Goal: Find specific page/section: Find specific page/section

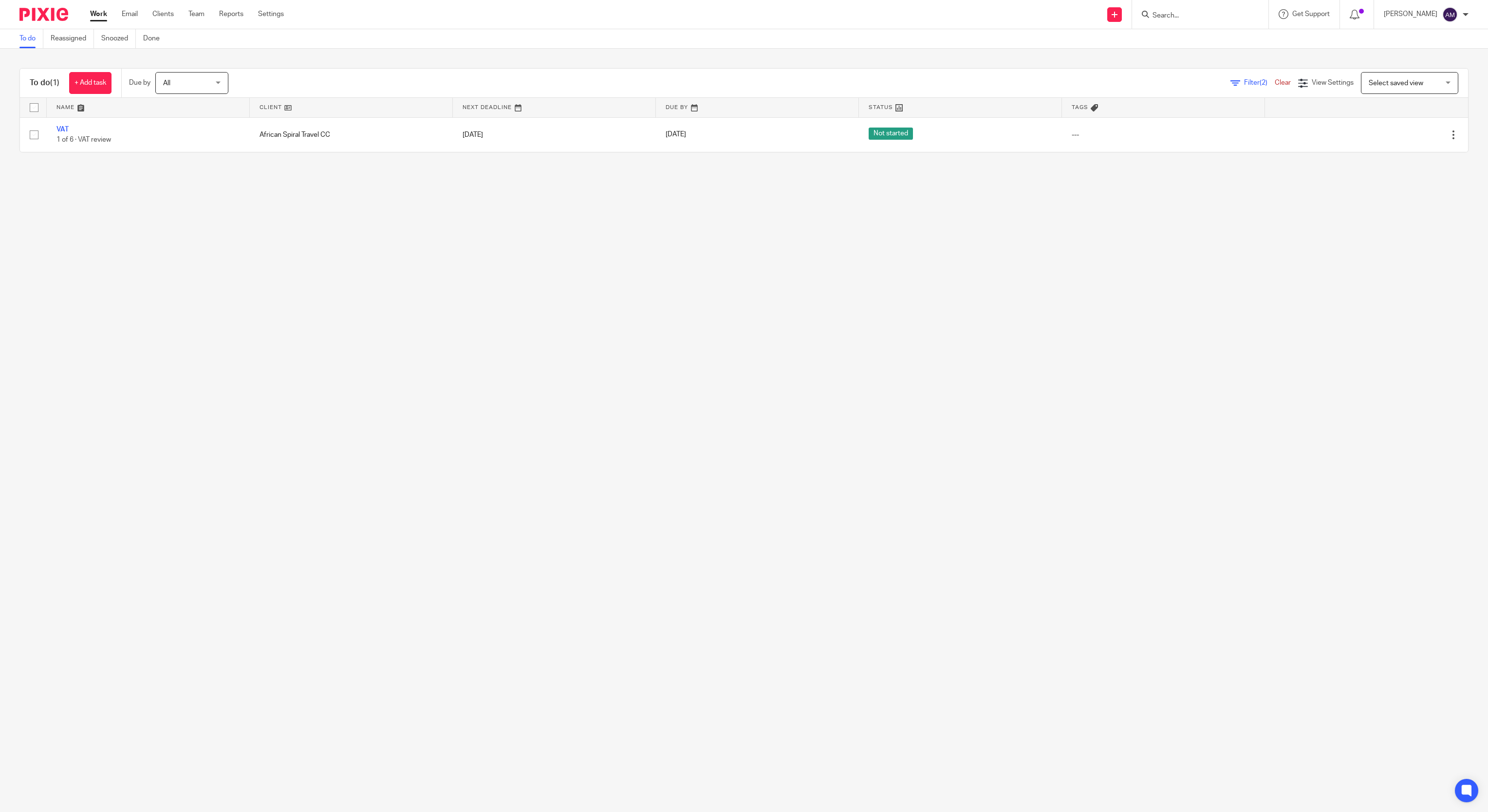
click at [1176, 15] on input "Search" at bounding box center [1195, 16] width 88 height 9
type input "polc"
click button "submit" at bounding box center [0, 0] width 0 height 0
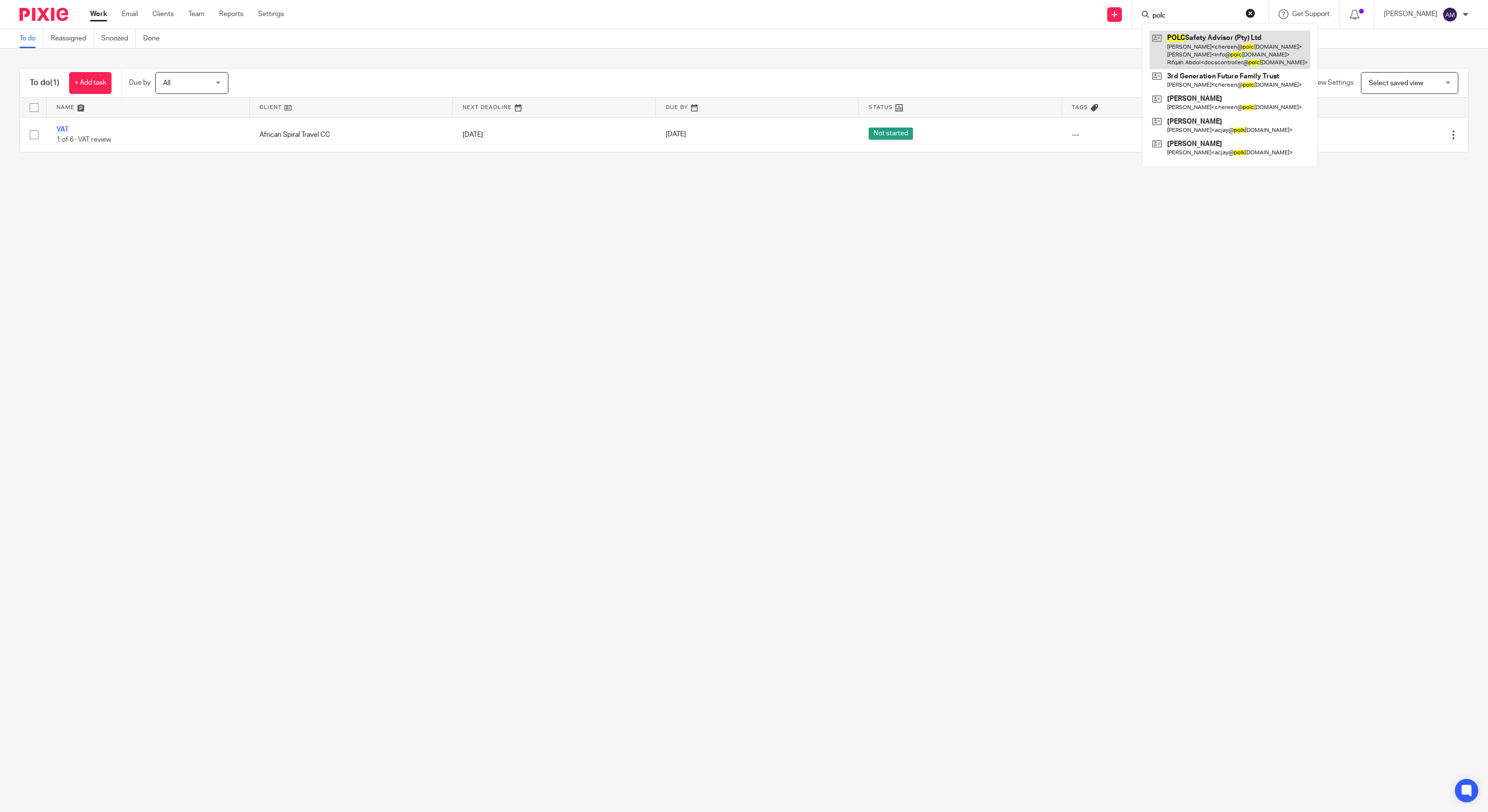
click at [1186, 42] on link at bounding box center [1229, 50] width 160 height 38
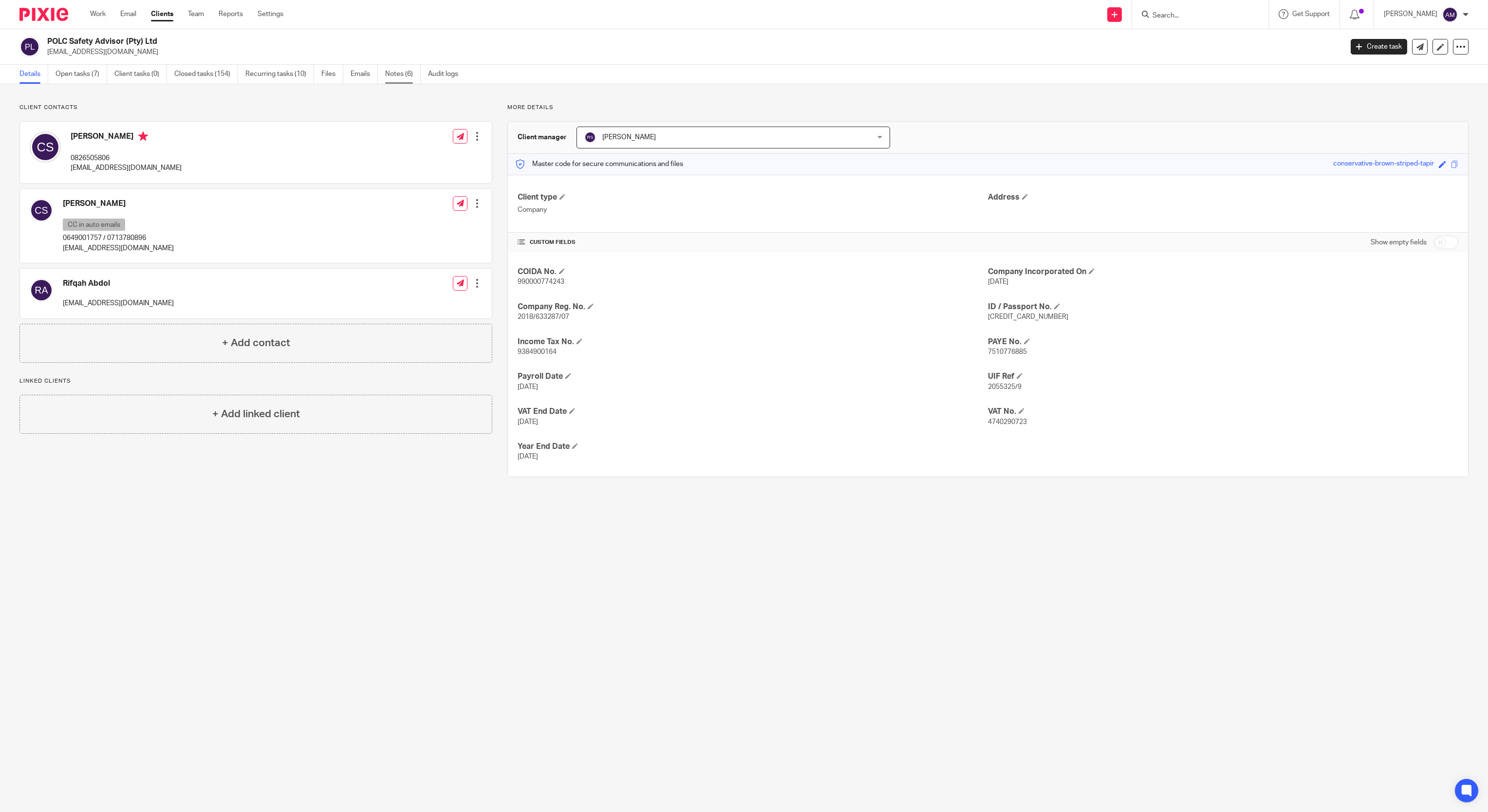
click at [401, 71] on link "Notes (6)" at bounding box center [402, 73] width 35 height 19
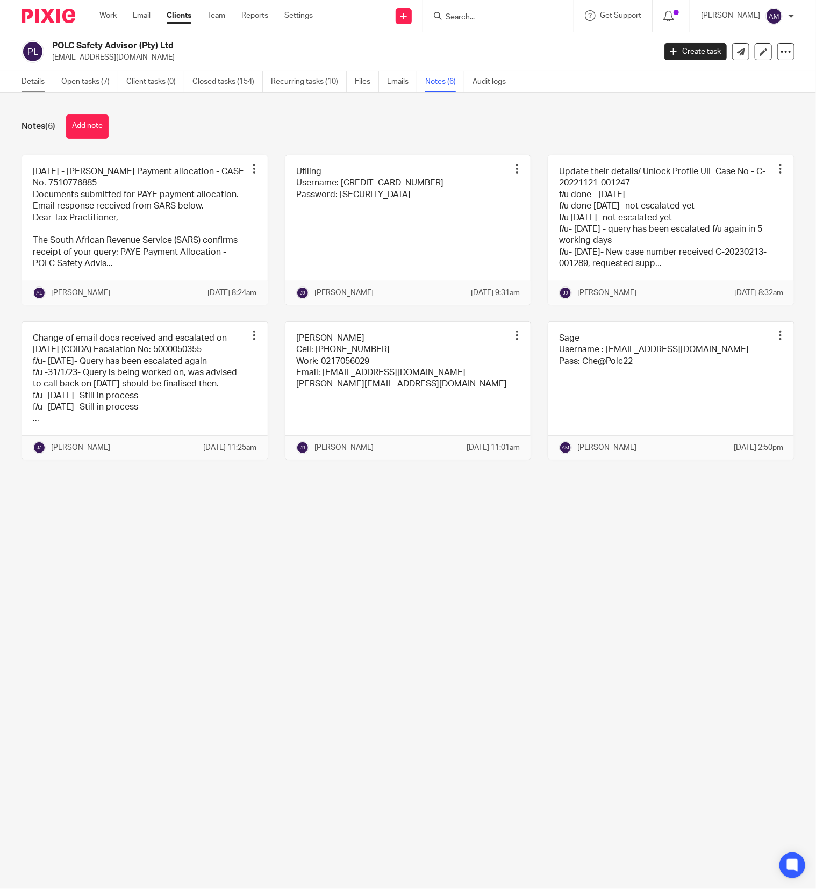
click at [29, 82] on link "Details" at bounding box center [37, 81] width 32 height 21
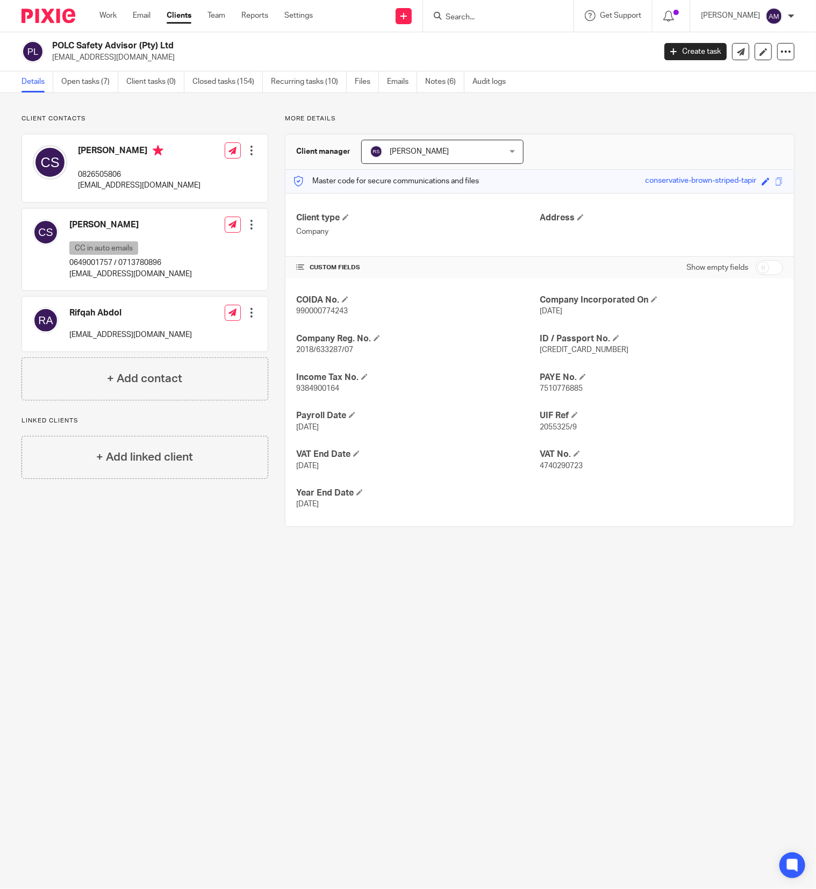
click at [506, 13] on input "Search" at bounding box center [492, 18] width 97 height 10
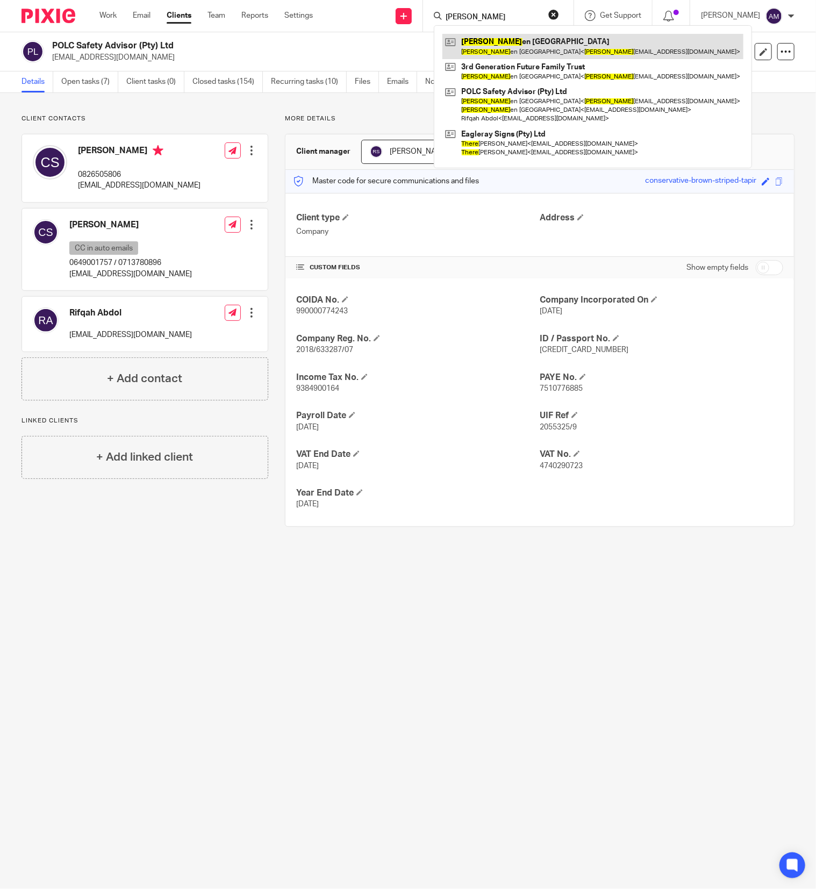
type input "chere"
click at [503, 44] on link at bounding box center [592, 46] width 301 height 25
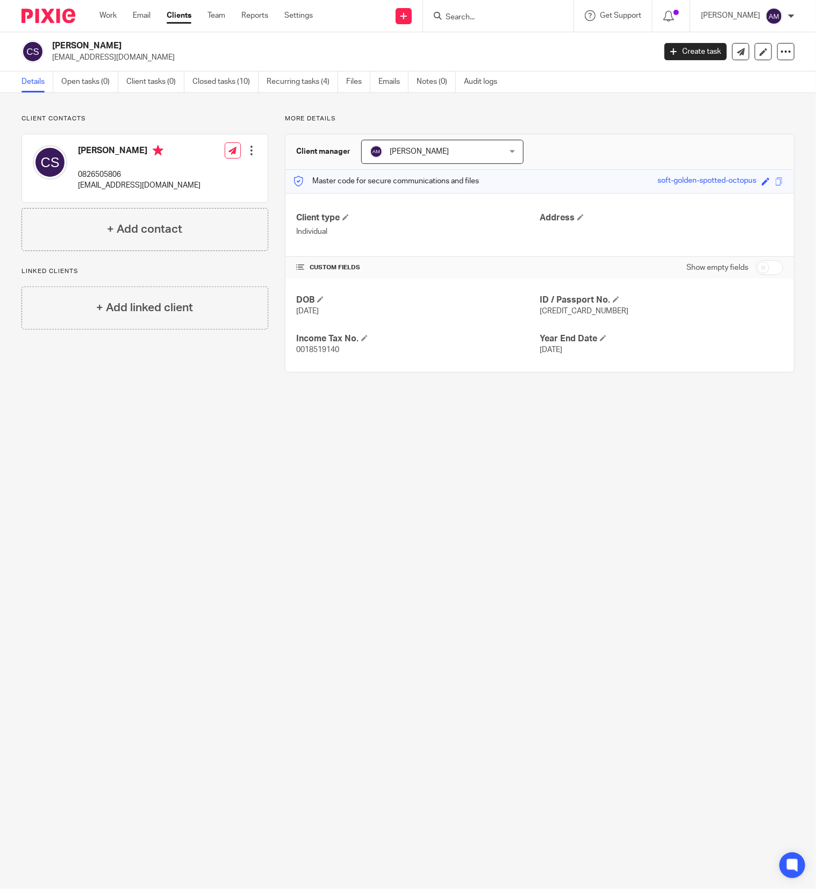
click at [504, 20] on input "Search" at bounding box center [492, 18] width 97 height 10
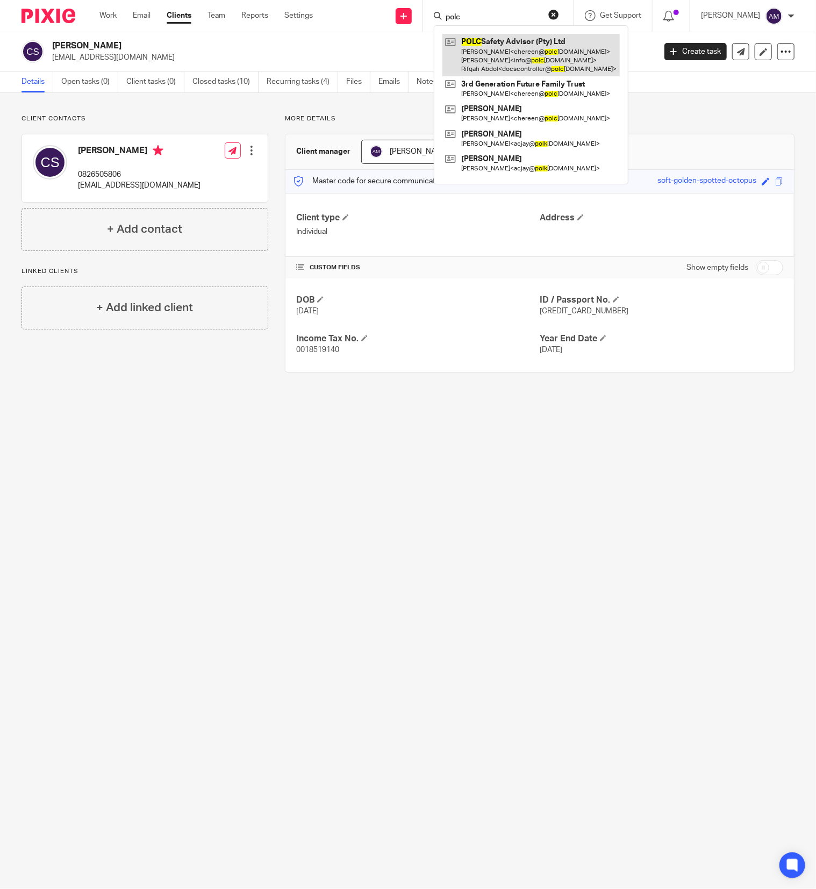
type input "polc"
click at [500, 54] on link at bounding box center [530, 55] width 177 height 42
